Goal: Navigation & Orientation: Find specific page/section

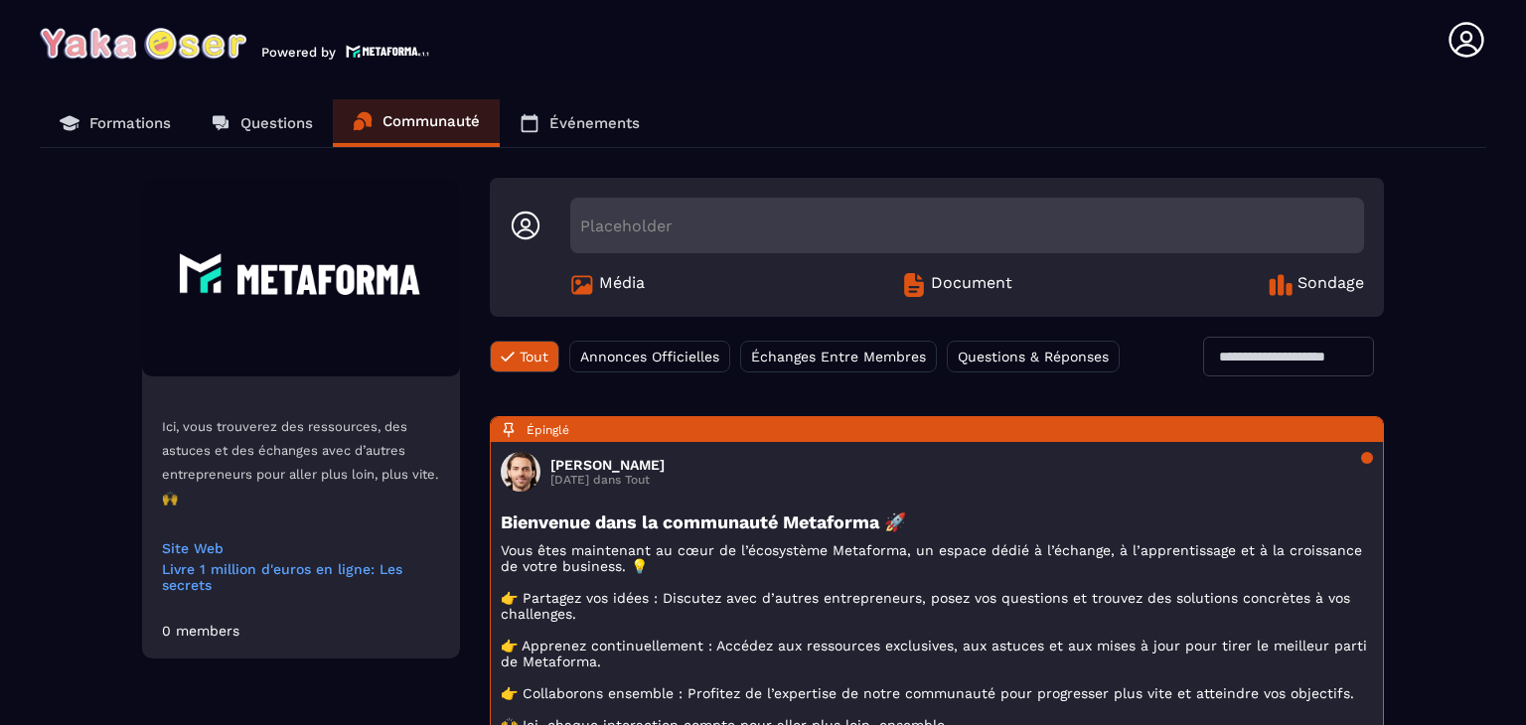
click at [103, 120] on p "Formations" at bounding box center [129, 123] width 81 height 18
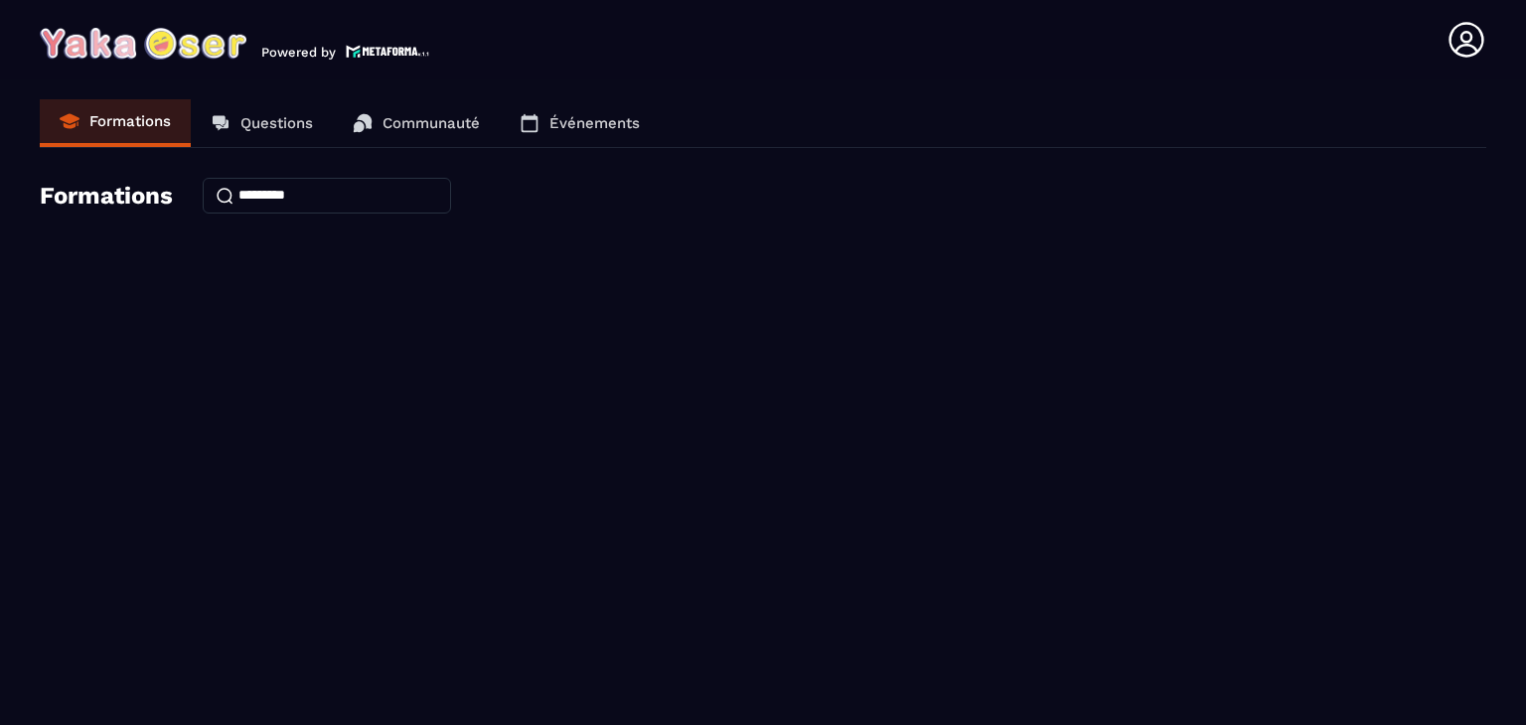
click at [260, 127] on p "Questions" at bounding box center [276, 123] width 73 height 18
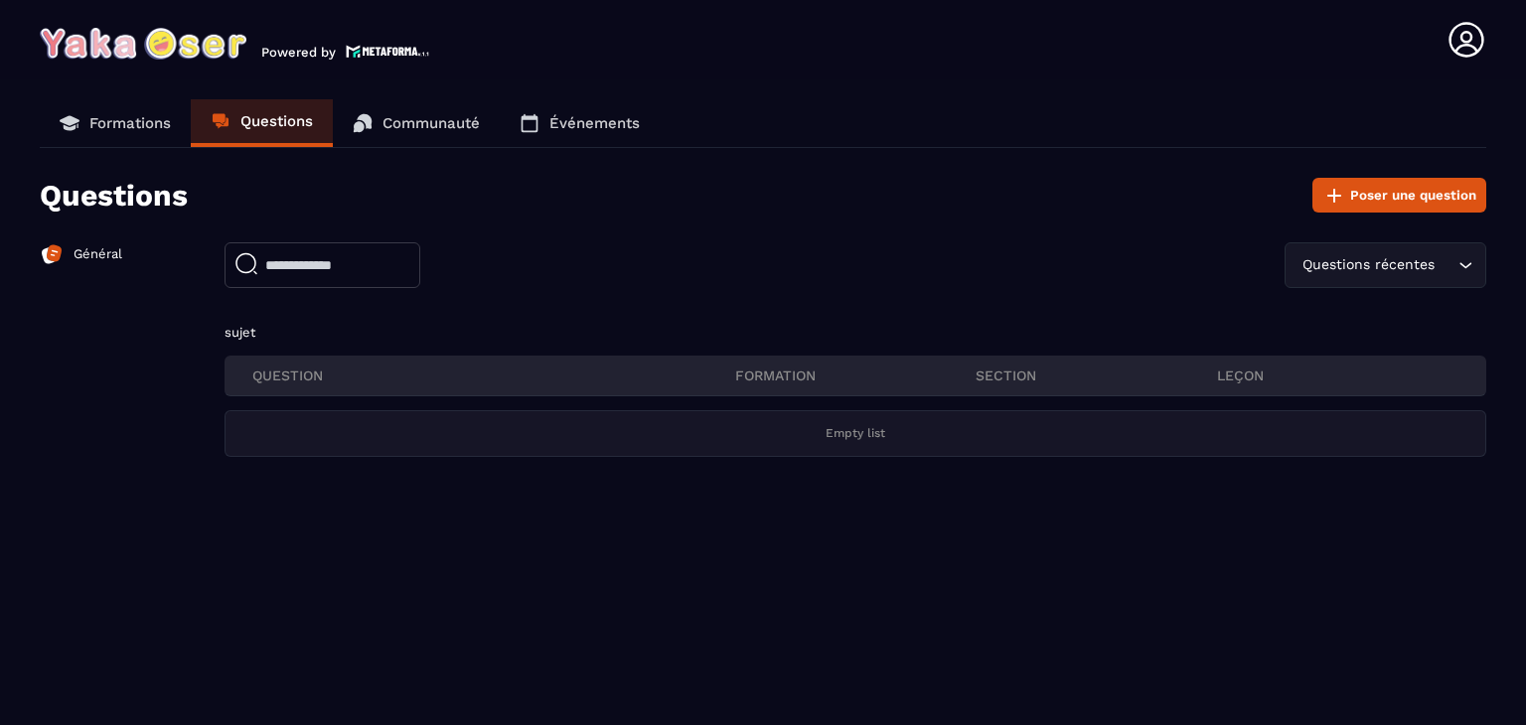
click at [401, 120] on p "Communauté" at bounding box center [431, 123] width 97 height 18
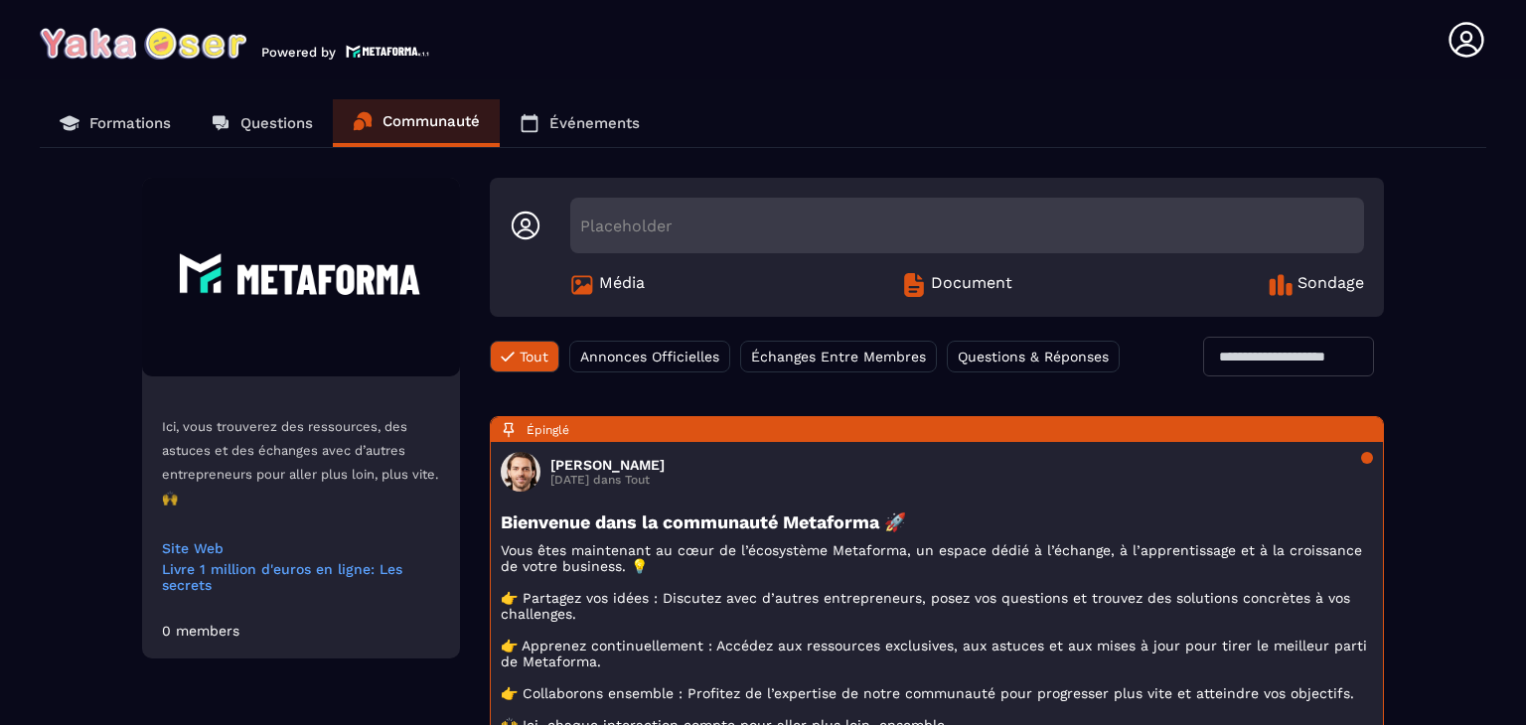
click at [600, 114] on p "Événements" at bounding box center [594, 123] width 90 height 18
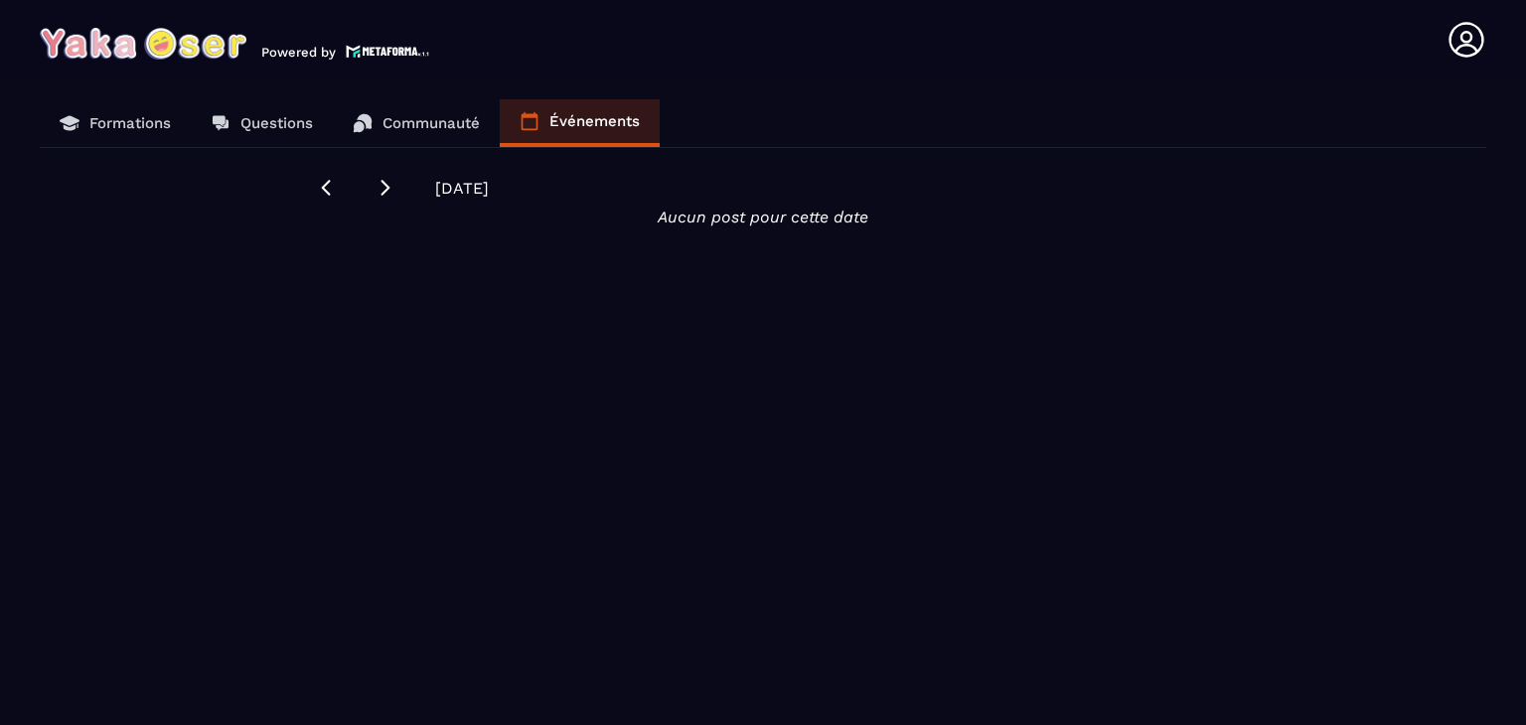
click at [420, 115] on p "Communauté" at bounding box center [431, 123] width 97 height 18
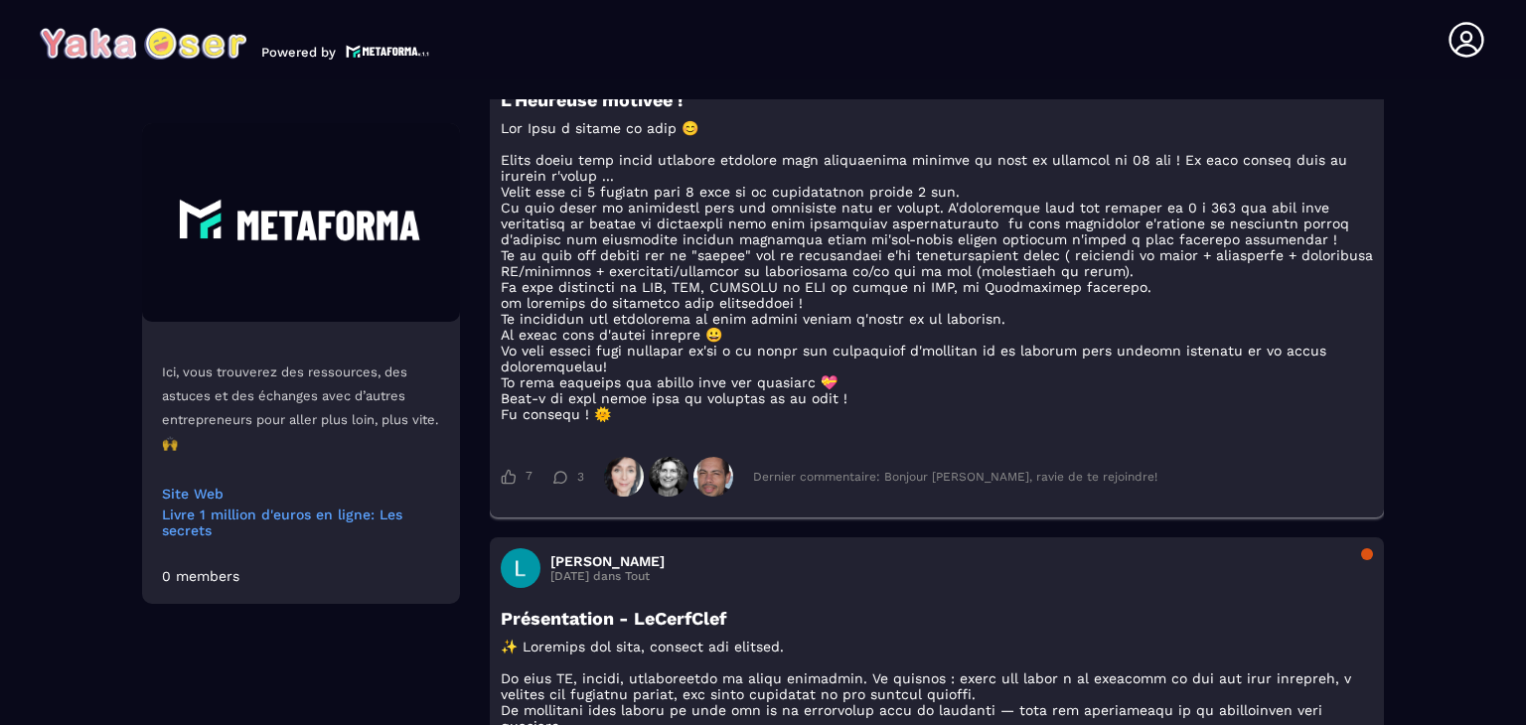
scroll to position [1490, 0]
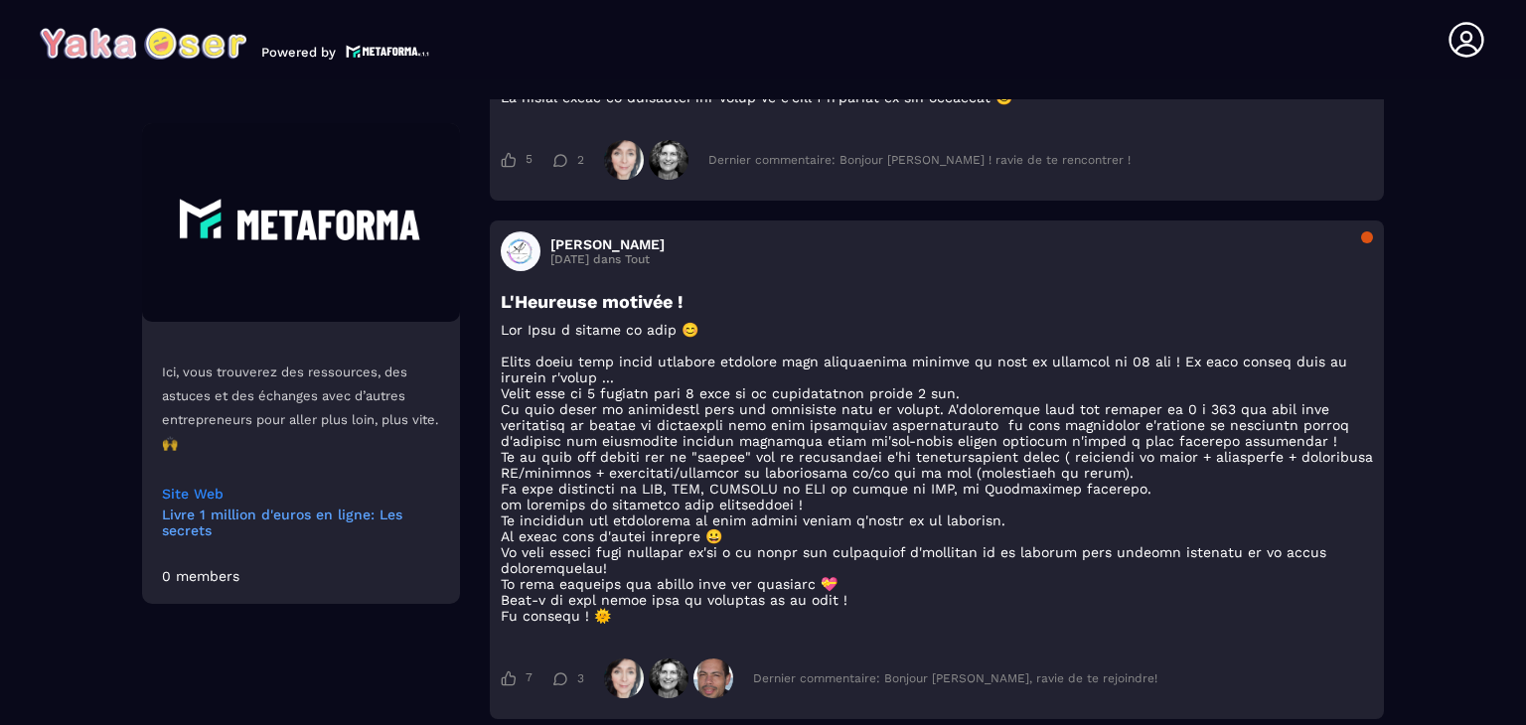
click at [184, 490] on link "Site Web" at bounding box center [301, 494] width 278 height 16
